Goal: Information Seeking & Learning: Learn about a topic

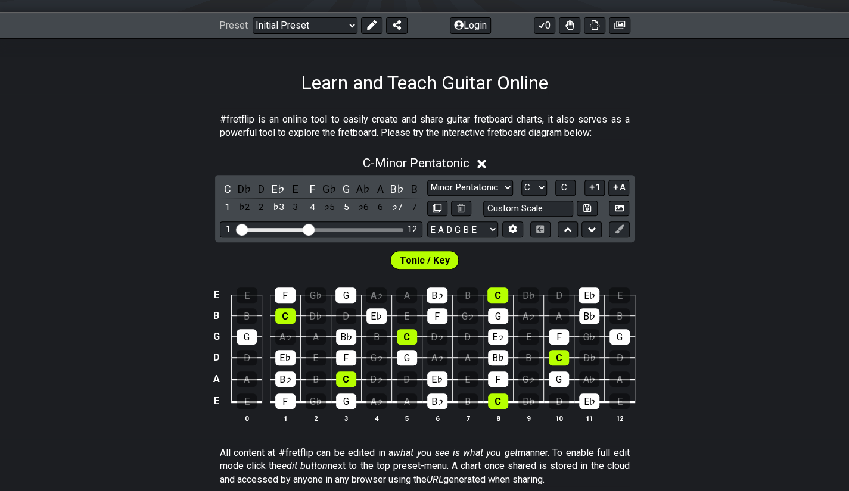
scroll to position [132, 0]
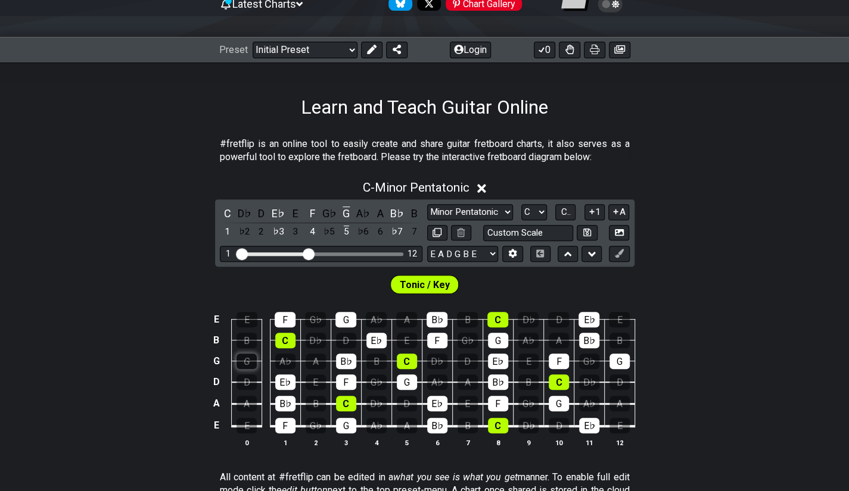
click at [254, 354] on div "G" at bounding box center [246, 361] width 20 height 15
click at [248, 361] on div "G" at bounding box center [246, 361] width 20 height 15
click at [464, 214] on select "Minor Pentatonic Click to edit Minor Pentatonic Major Pentatonic Minor Blues Ma…" at bounding box center [470, 212] width 86 height 16
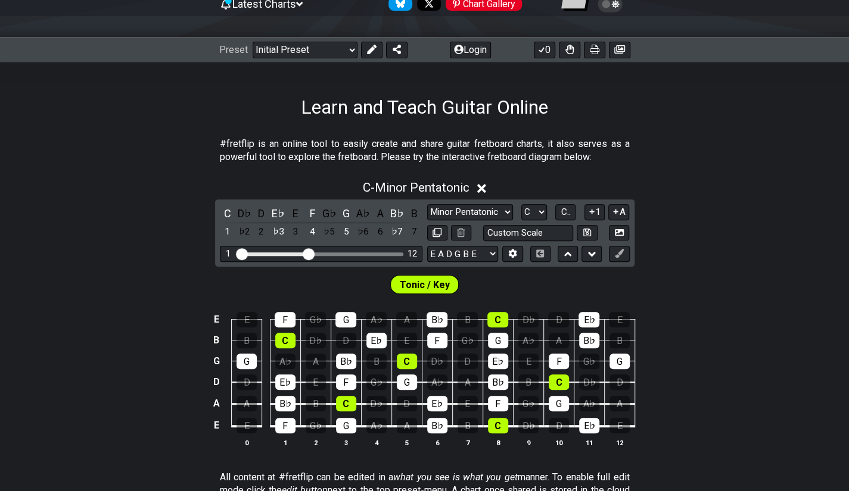
click at [233, 105] on div "Learn and Teach Guitar Online" at bounding box center [424, 91] width 849 height 56
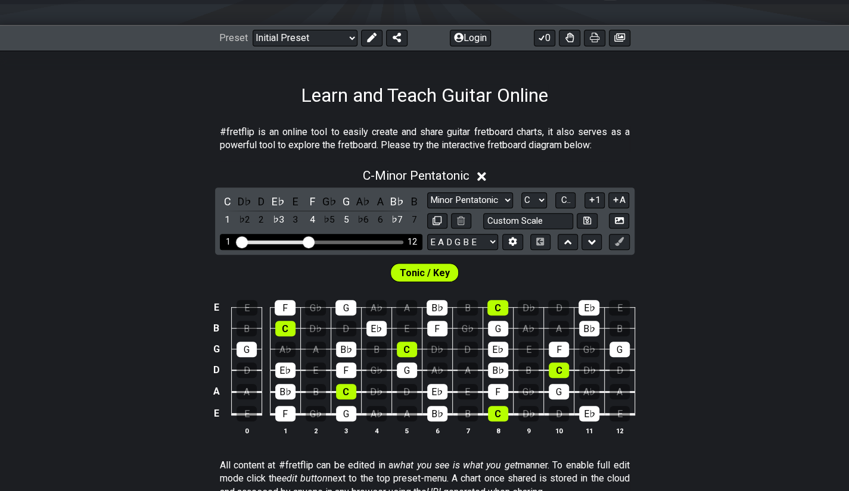
scroll to position [144, 0]
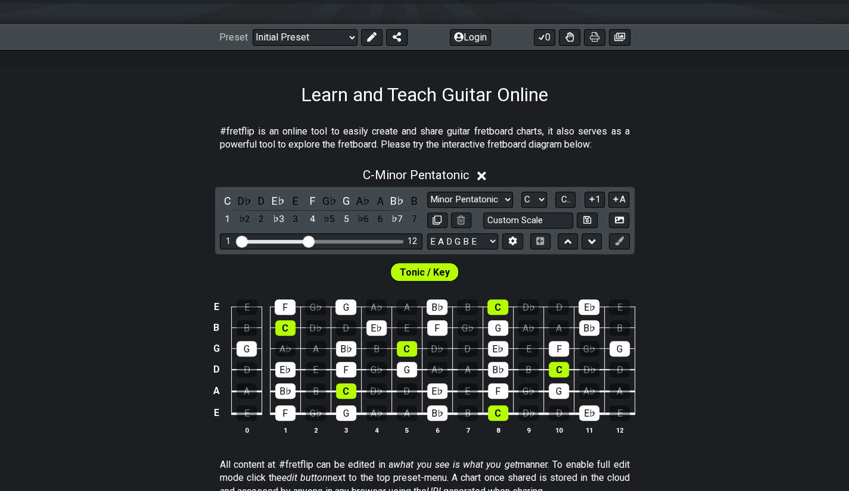
click at [423, 270] on span "Tonic / Key" at bounding box center [425, 272] width 50 height 17
click at [249, 345] on div "G" at bounding box center [246, 348] width 20 height 15
click at [249, 406] on div "E" at bounding box center [246, 413] width 20 height 15
click at [249, 391] on div "A" at bounding box center [246, 390] width 20 height 15
click at [249, 366] on div "D" at bounding box center [246, 369] width 20 height 15
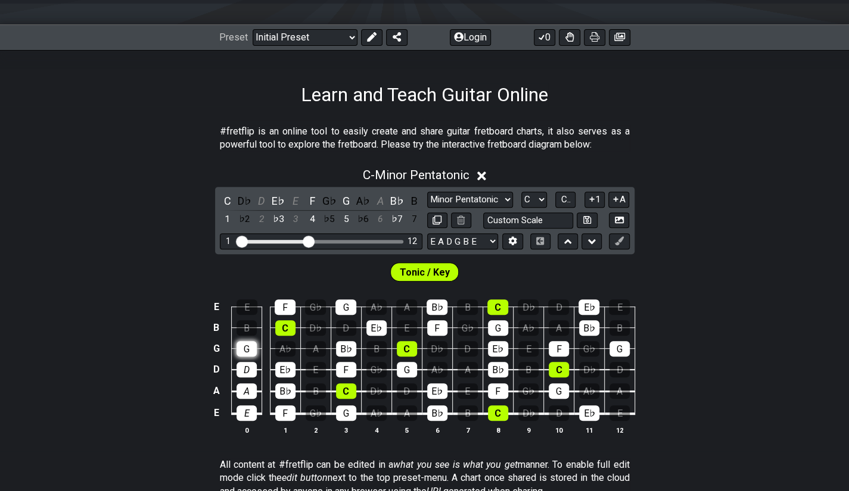
click at [248, 341] on div "G" at bounding box center [246, 348] width 20 height 15
drag, startPoint x: 248, startPoint y: 324, endPoint x: 248, endPoint y: 303, distance: 20.9
click at [248, 303] on tbody "E E F G♭ G A♭ A B♭ B C D♭ D E♭ E B B C D♭ D E♭ E F G♭ G A♭ A B♭ B G G A♭ A B♭ B…" at bounding box center [421, 356] width 425 height 140
click at [248, 303] on div "E" at bounding box center [246, 307] width 21 height 15
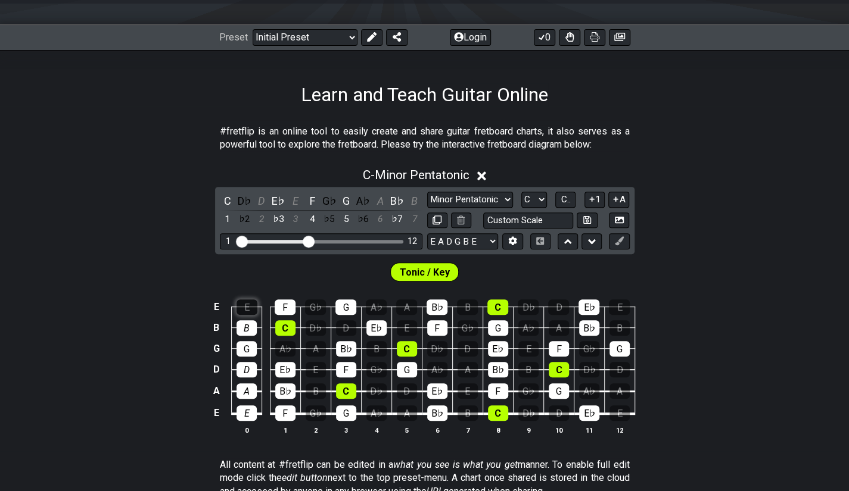
click at [248, 303] on div "E" at bounding box center [246, 307] width 21 height 15
click at [247, 330] on div "B" at bounding box center [246, 327] width 20 height 15
click at [248, 350] on div "G" at bounding box center [246, 348] width 20 height 15
drag, startPoint x: 249, startPoint y: 369, endPoint x: 250, endPoint y: 394, distance: 25.0
click at [250, 394] on tbody "E E F G♭ G A♭ A B♭ B C D♭ D E♭ E B B C D♭ D E♭ E F G♭ G A♭ A B♭ B G G A♭ A B♭ B…" at bounding box center [421, 356] width 425 height 140
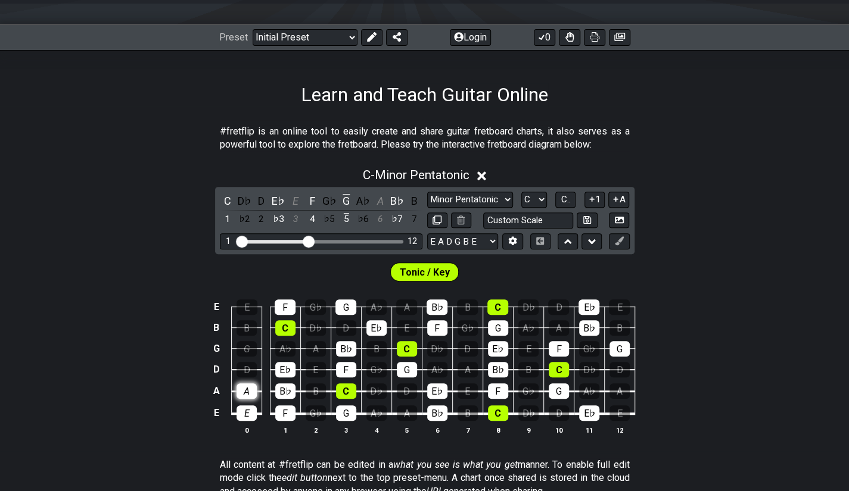
click at [250, 394] on div "A" at bounding box center [246, 390] width 20 height 15
click at [250, 408] on div "E" at bounding box center [246, 413] width 20 height 15
click at [244, 383] on div "A" at bounding box center [246, 390] width 20 height 15
click at [544, 215] on input "text" at bounding box center [528, 221] width 91 height 16
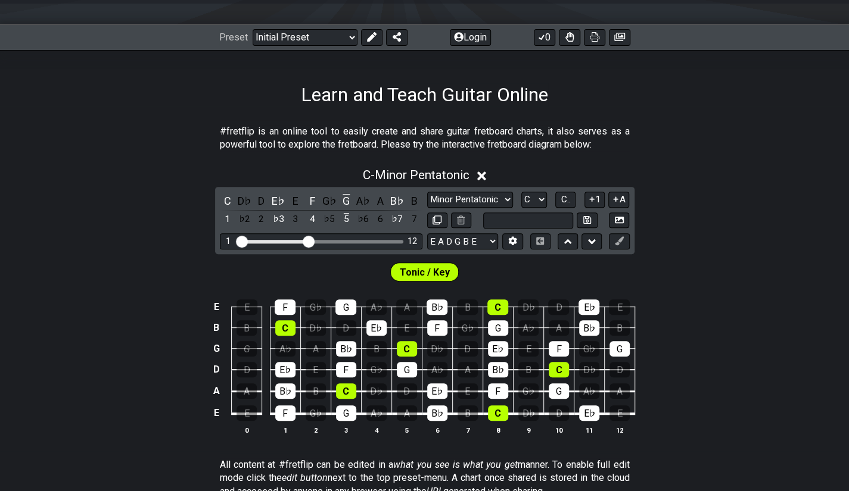
type input "Custom Scale"
click at [513, 264] on div "Tonic / Key" at bounding box center [424, 269] width 849 height 30
click at [475, 239] on select "E A D G B E E A D G B E E A D G B E B E A D F♯ B A D G C E A D A D G B E E♭ A♭ …" at bounding box center [462, 241] width 71 height 16
click at [592, 195] on icon at bounding box center [591, 199] width 11 height 9
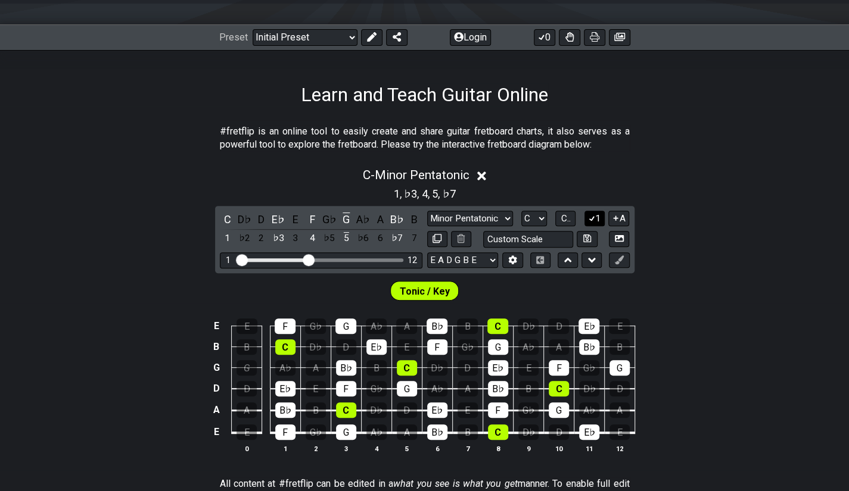
click at [595, 222] on button "1" at bounding box center [594, 219] width 20 height 16
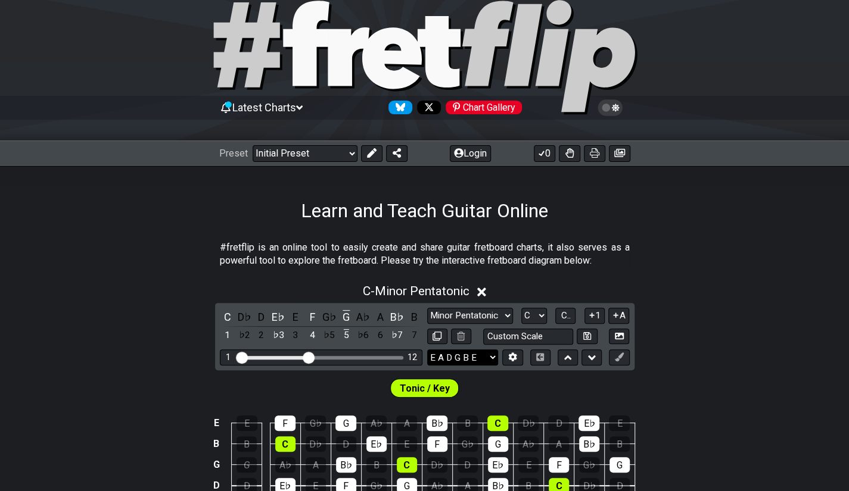
scroll to position [27, 0]
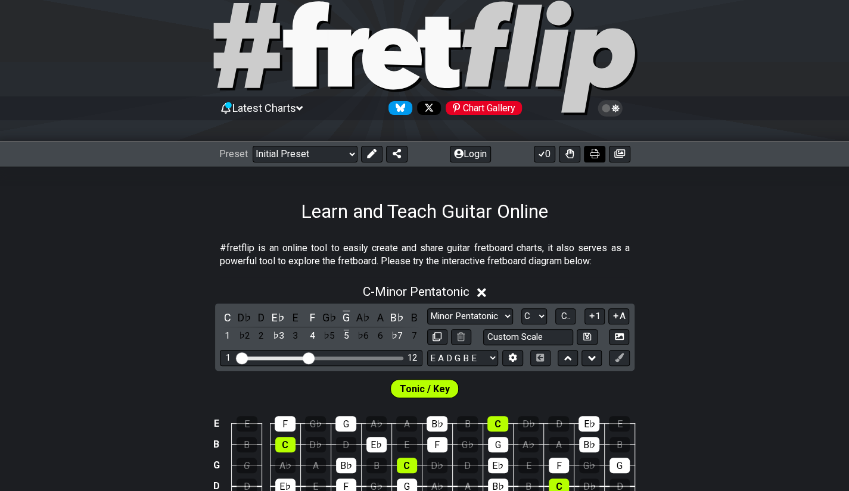
click at [591, 151] on icon at bounding box center [595, 154] width 10 height 10
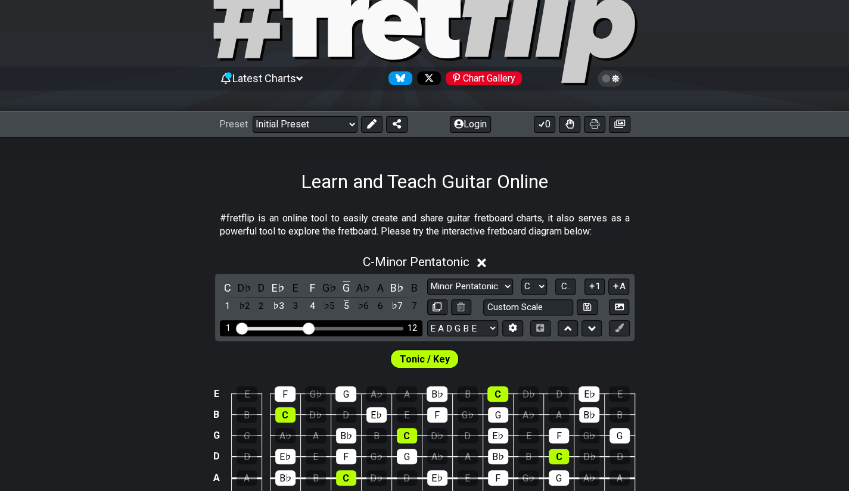
click at [322, 327] on div "Visible fret range" at bounding box center [320, 329] width 165 height 4
drag, startPoint x: 322, startPoint y: 327, endPoint x: 340, endPoint y: 325, distance: 18.0
click at [340, 325] on div "1 12" at bounding box center [321, 328] width 202 height 16
drag, startPoint x: 340, startPoint y: 325, endPoint x: 306, endPoint y: 327, distance: 34.0
click at [306, 327] on div "1 12" at bounding box center [321, 328] width 202 height 16
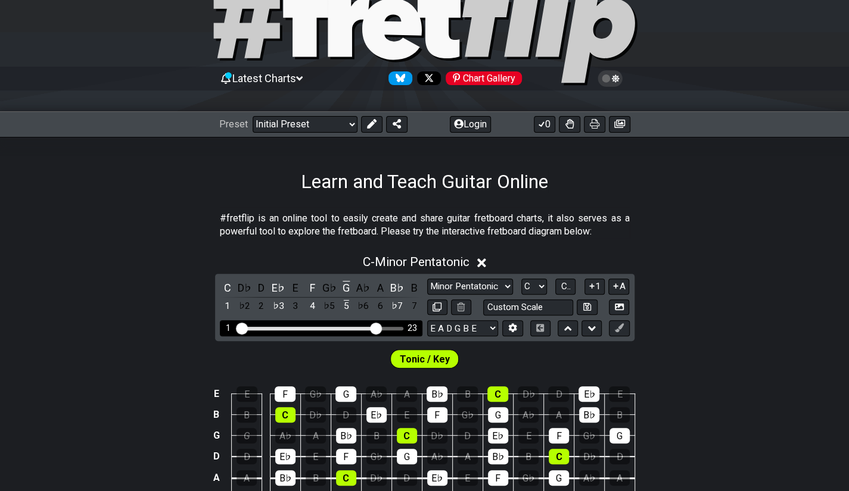
drag, startPoint x: 306, startPoint y: 327, endPoint x: 374, endPoint y: 325, distance: 67.9
click at [374, 328] on input "Visible fret range" at bounding box center [320, 328] width 169 height 0
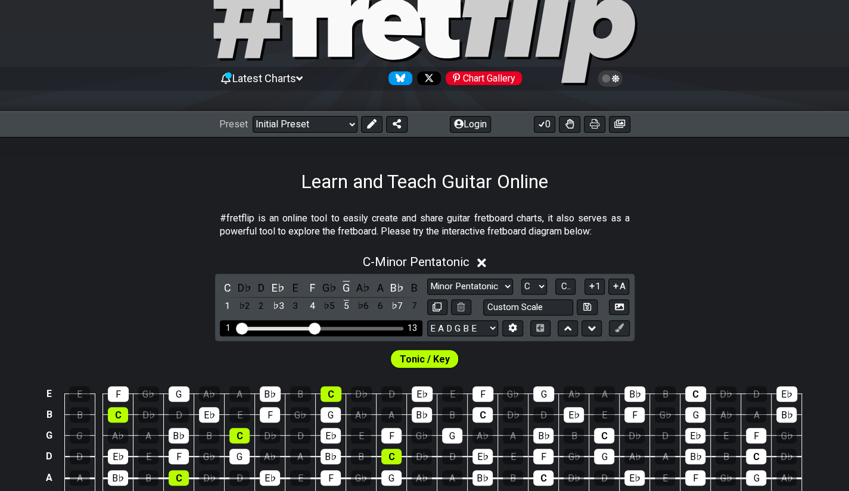
drag, startPoint x: 374, startPoint y: 325, endPoint x: 314, endPoint y: 329, distance: 60.3
click at [314, 328] on input "Visible fret range" at bounding box center [320, 328] width 169 height 0
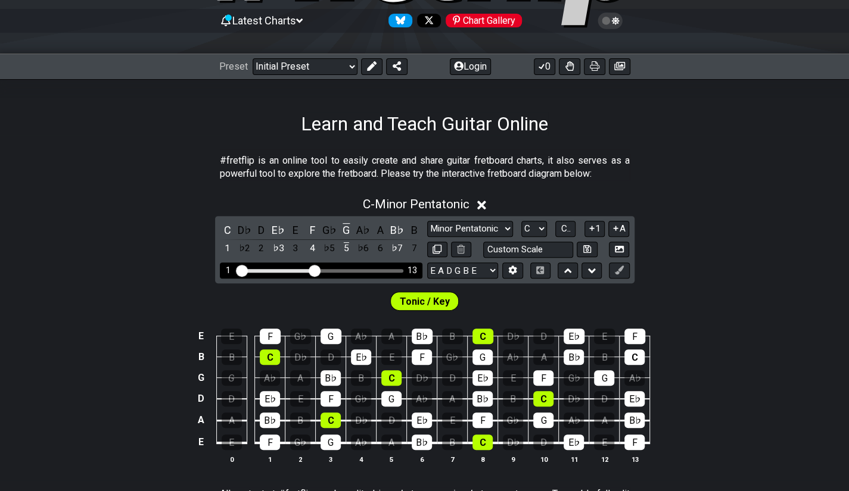
scroll to position [124, 0]
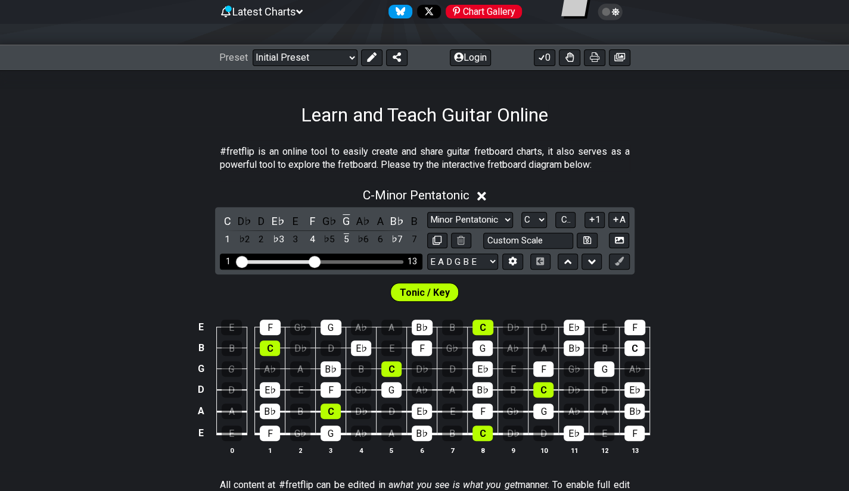
click at [328, 261] on div "Visible fret range" at bounding box center [320, 262] width 165 height 4
click at [481, 216] on select "Minor Pentatonic Click to edit Minor Pentatonic Major Pentatonic Minor Blues Ma…" at bounding box center [470, 220] width 86 height 16
select select "Major Pentatonic"
click at [427, 212] on select "Minor Pentatonic Click to edit Minor Pentatonic Major Pentatonic Minor Blues Ma…" at bounding box center [470, 220] width 86 height 16
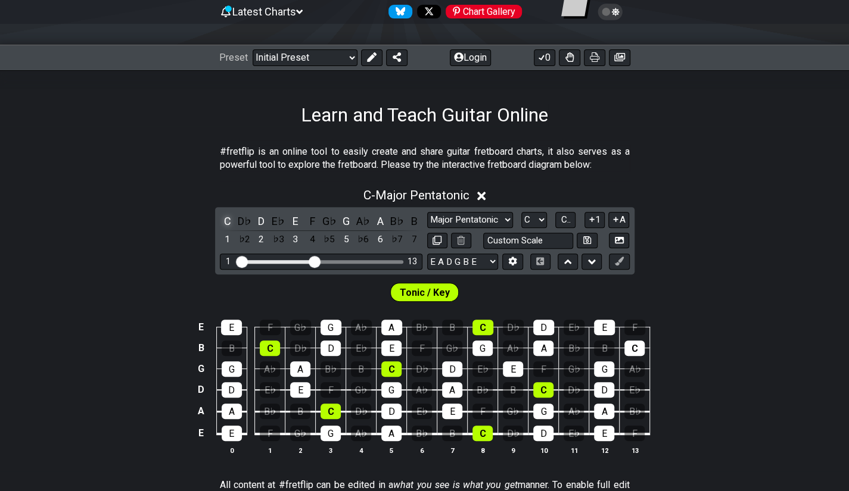
click at [230, 222] on div "C" at bounding box center [227, 221] width 15 height 16
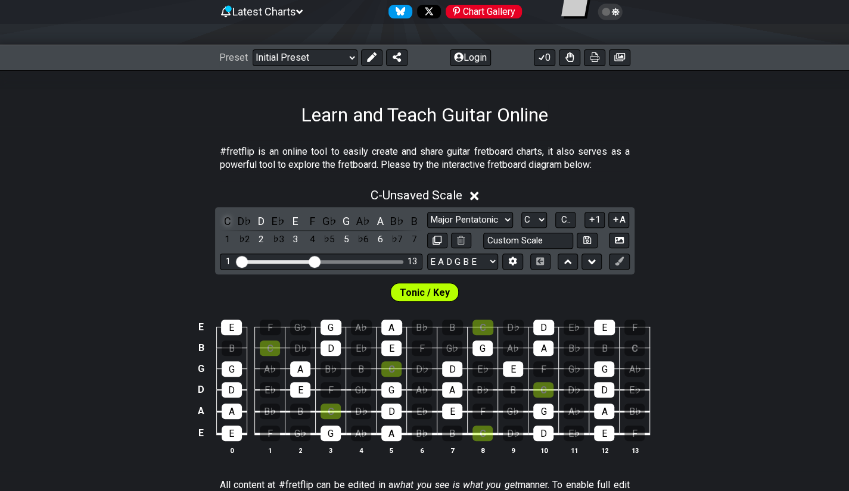
click at [230, 222] on div "C" at bounding box center [227, 221] width 15 height 16
click at [79, 284] on div "Tonic / Key" at bounding box center [424, 290] width 849 height 30
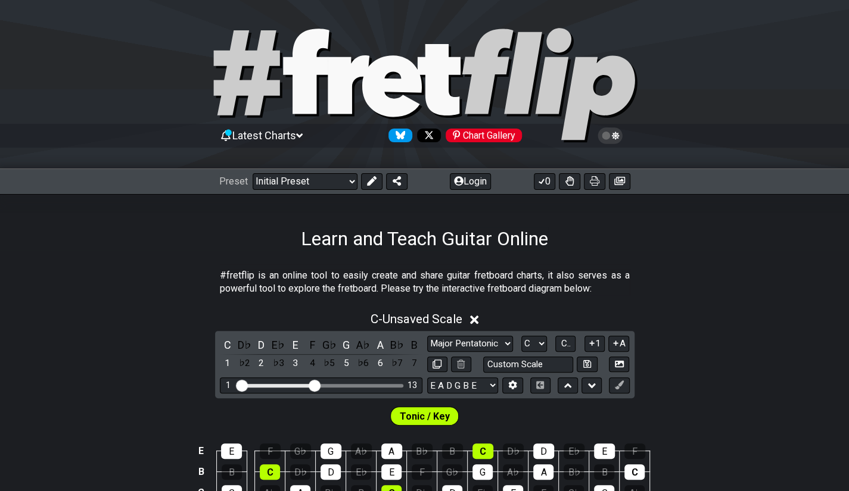
click at [292, 138] on span "Latest Charts" at bounding box center [264, 135] width 64 height 13
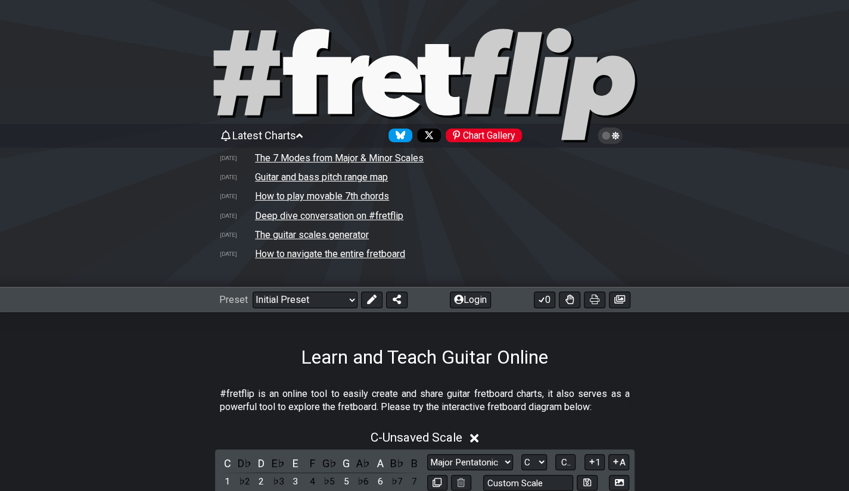
click at [413, 157] on td "The 7 Modes from Major & Minor Scales" at bounding box center [339, 158] width 170 height 13
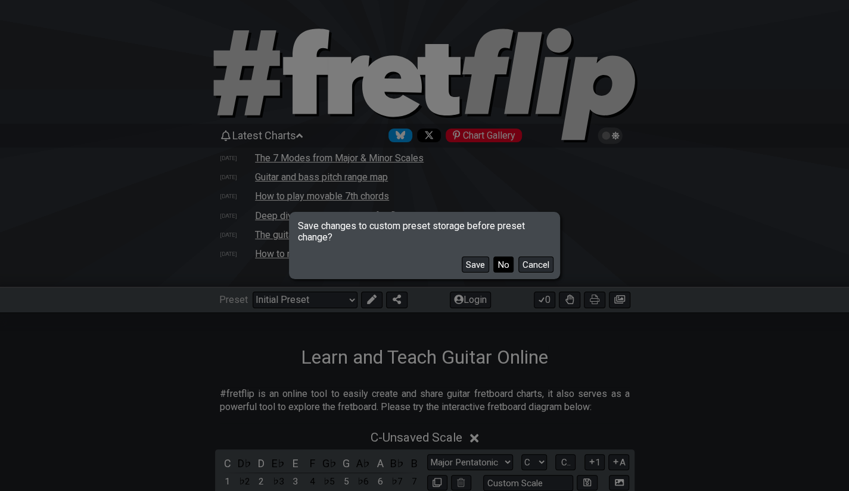
click at [504, 264] on button "No" at bounding box center [503, 265] width 20 height 16
